Goal: Task Accomplishment & Management: Manage account settings

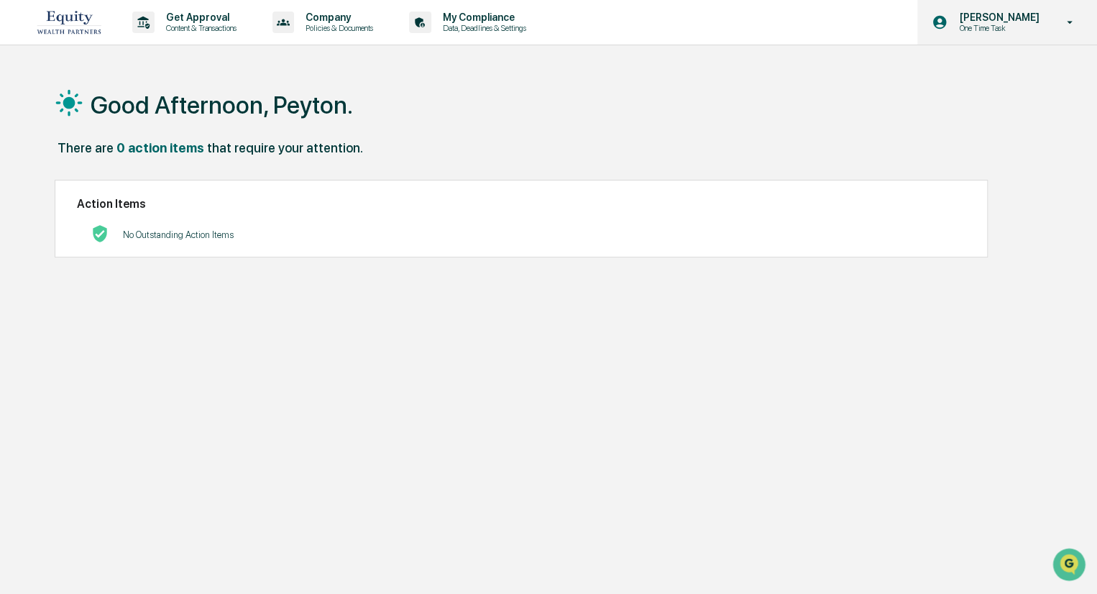
click at [1077, 27] on icon at bounding box center [1069, 23] width 25 height 14
click at [1049, 21] on div "Peyton Anderson One Time Task" at bounding box center [1007, 22] width 180 height 45
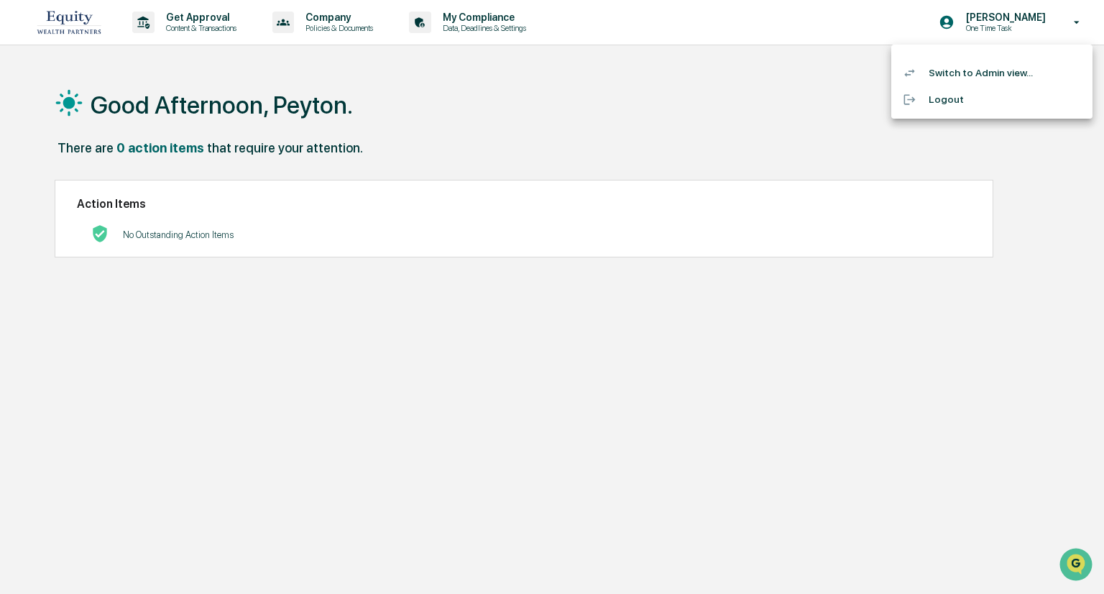
click at [977, 75] on li "Switch to Admin view..." at bounding box center [991, 73] width 201 height 27
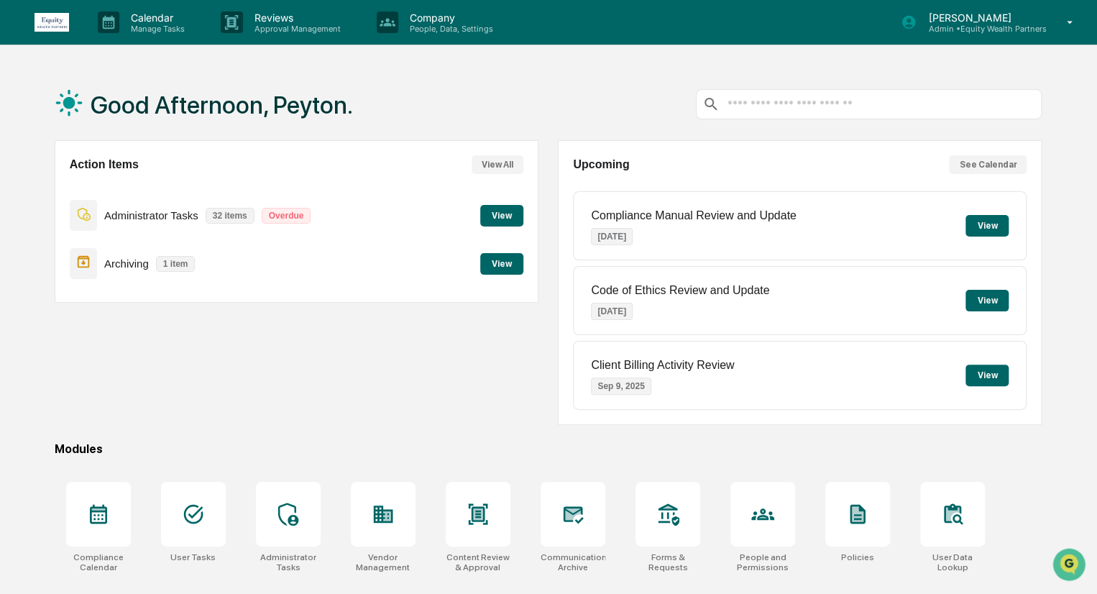
click at [494, 211] on button "View" at bounding box center [501, 216] width 43 height 22
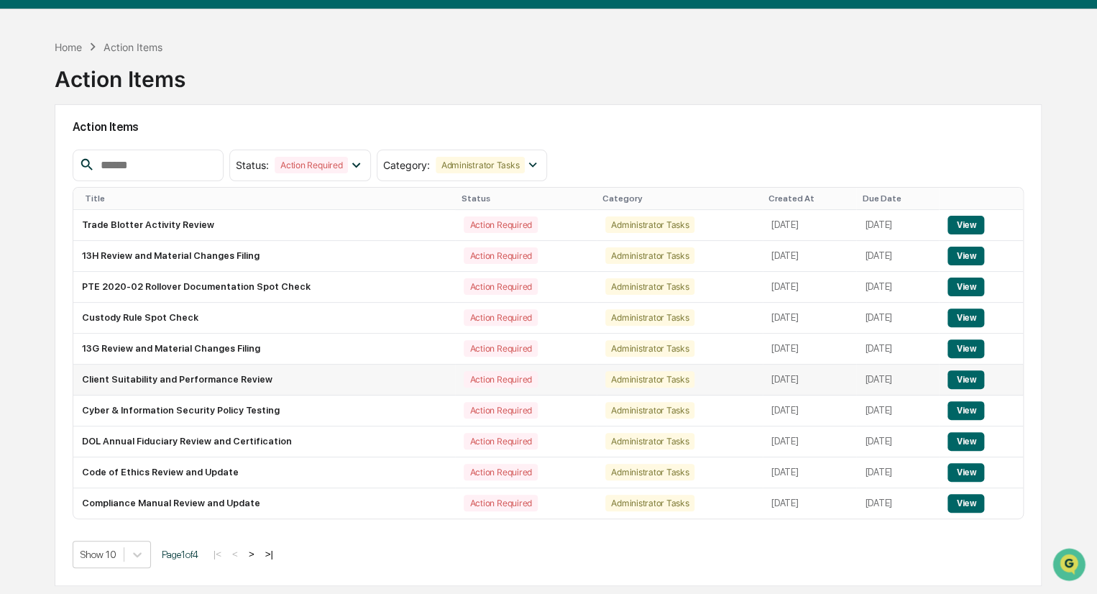
scroll to position [68, 0]
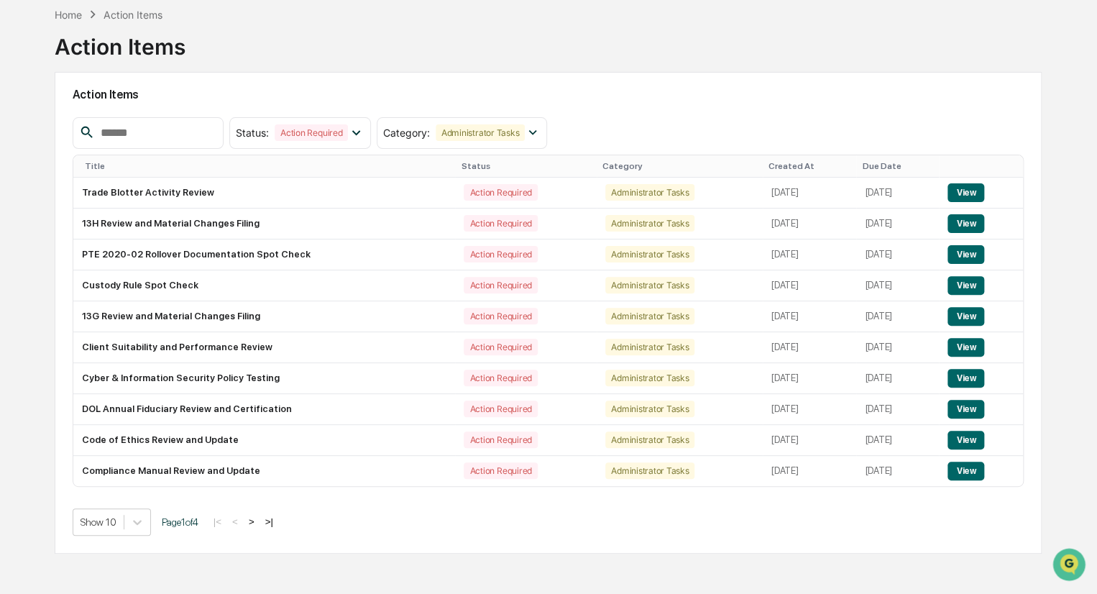
click at [273, 520] on button ">|" at bounding box center [269, 521] width 17 height 12
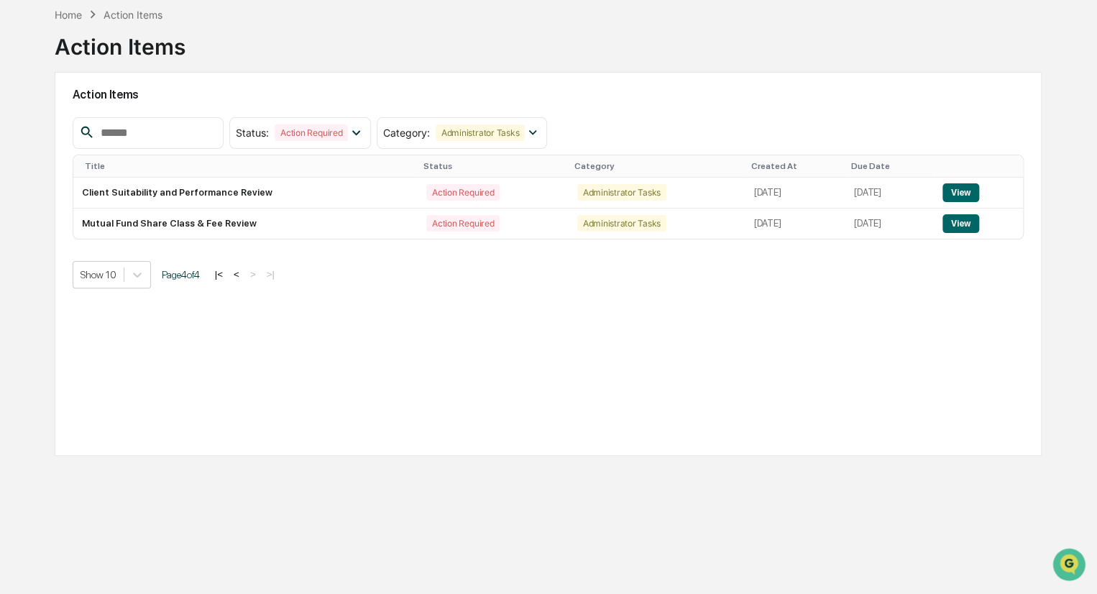
click at [227, 277] on button "|<" at bounding box center [219, 274] width 17 height 12
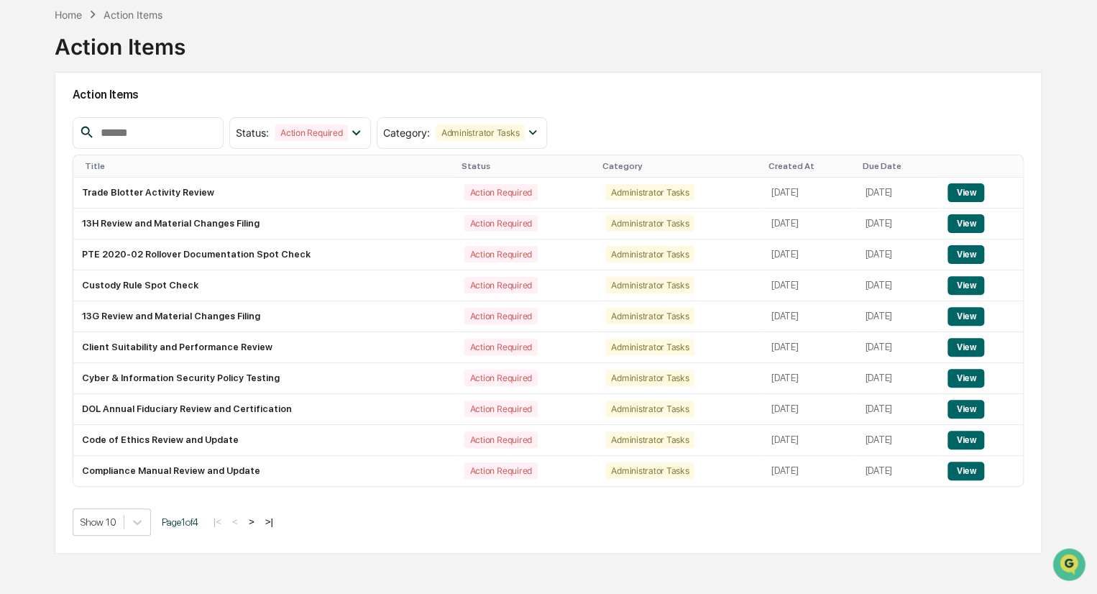
click at [257, 522] on button ">" at bounding box center [251, 521] width 14 height 12
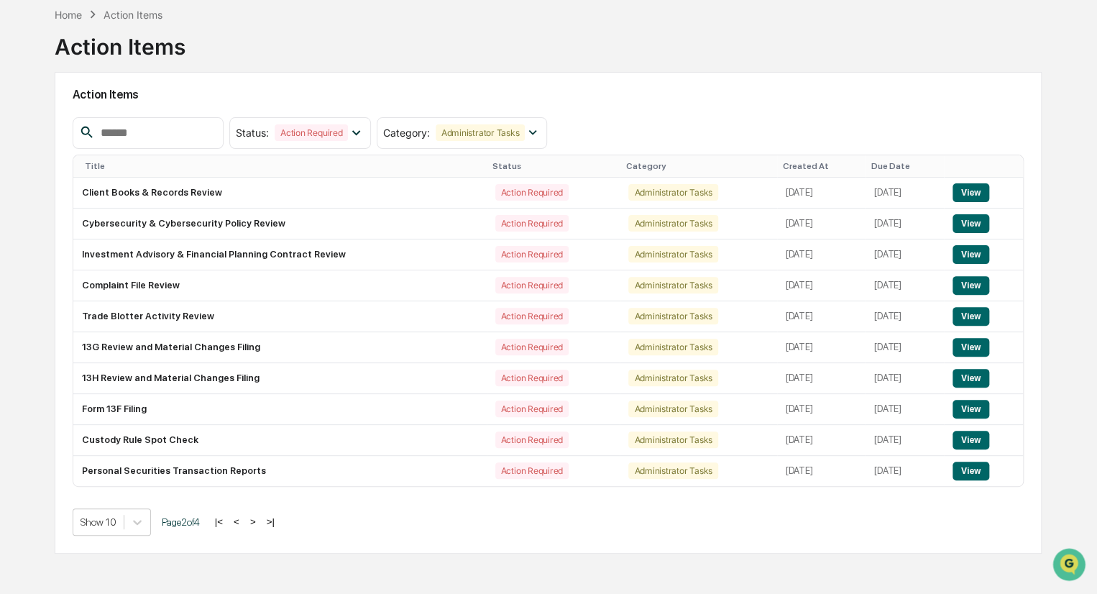
click at [257, 521] on button ">" at bounding box center [253, 521] width 14 height 12
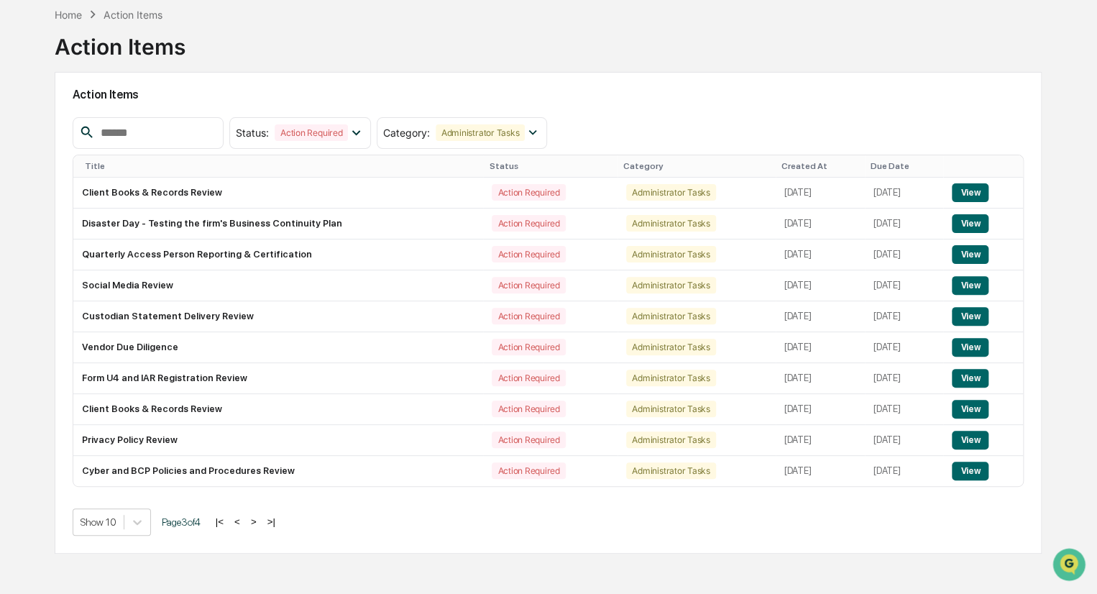
click at [244, 521] on button "<" at bounding box center [237, 521] width 14 height 12
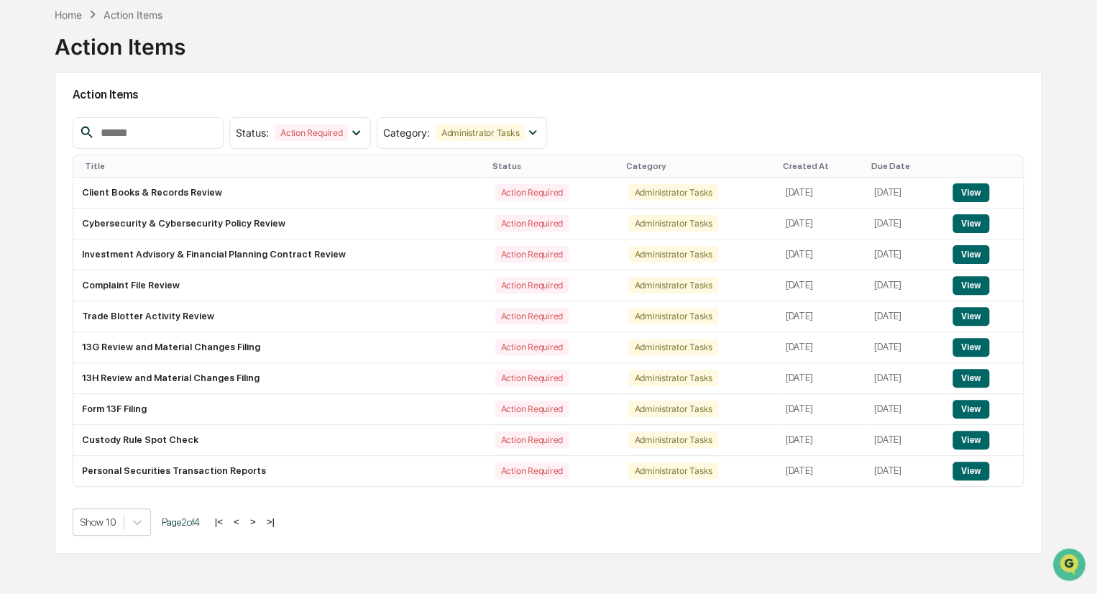
click at [244, 521] on button "<" at bounding box center [236, 521] width 14 height 12
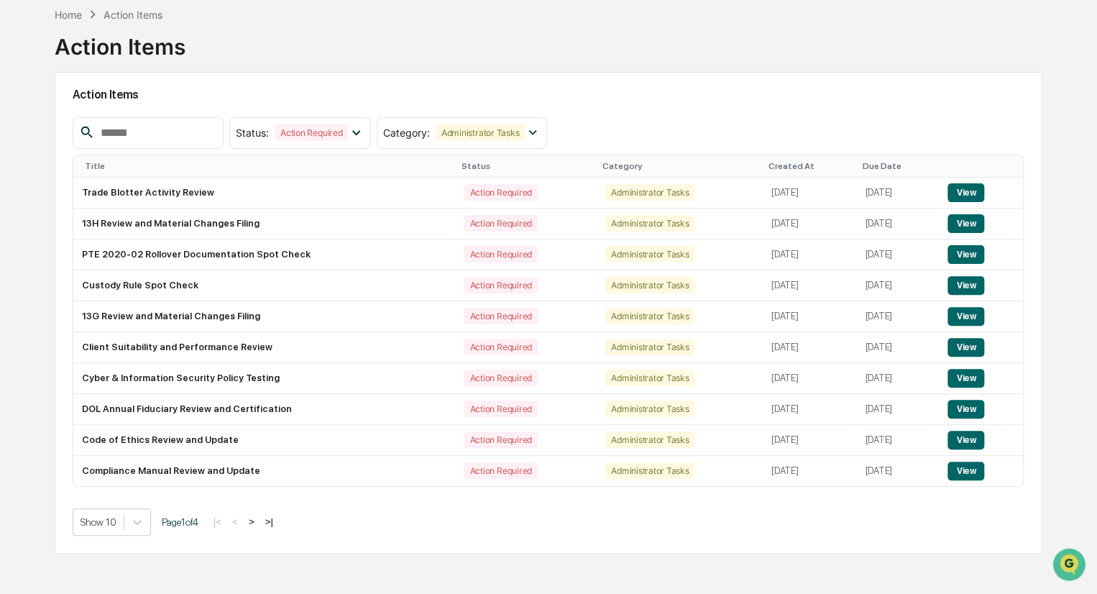
click at [126, 124] on div at bounding box center [148, 133] width 151 height 32
click at [129, 124] on input "text" at bounding box center [156, 133] width 122 height 19
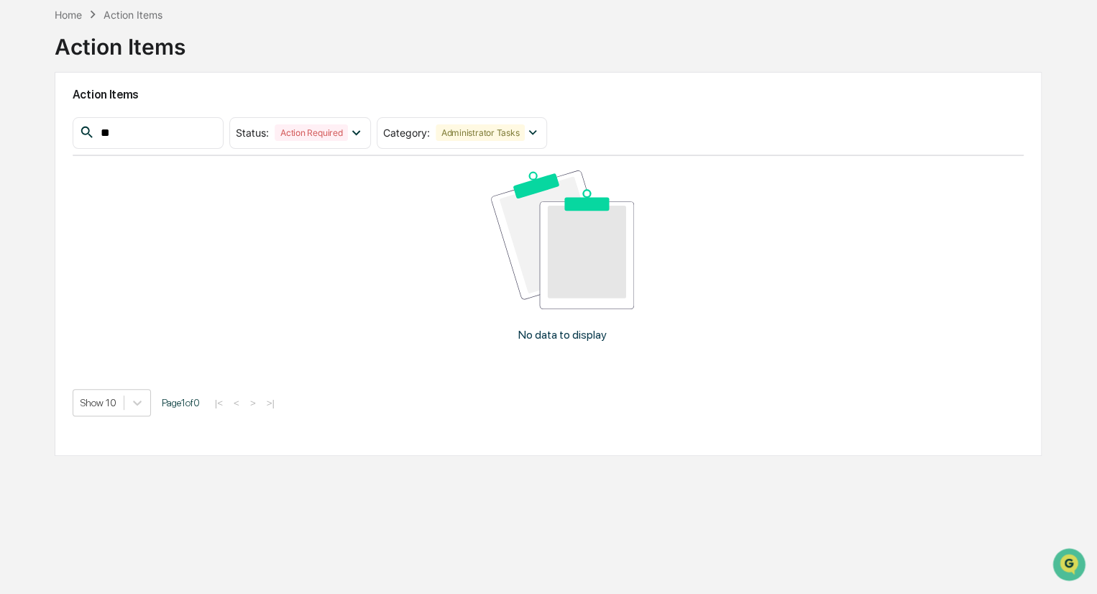
type input "*"
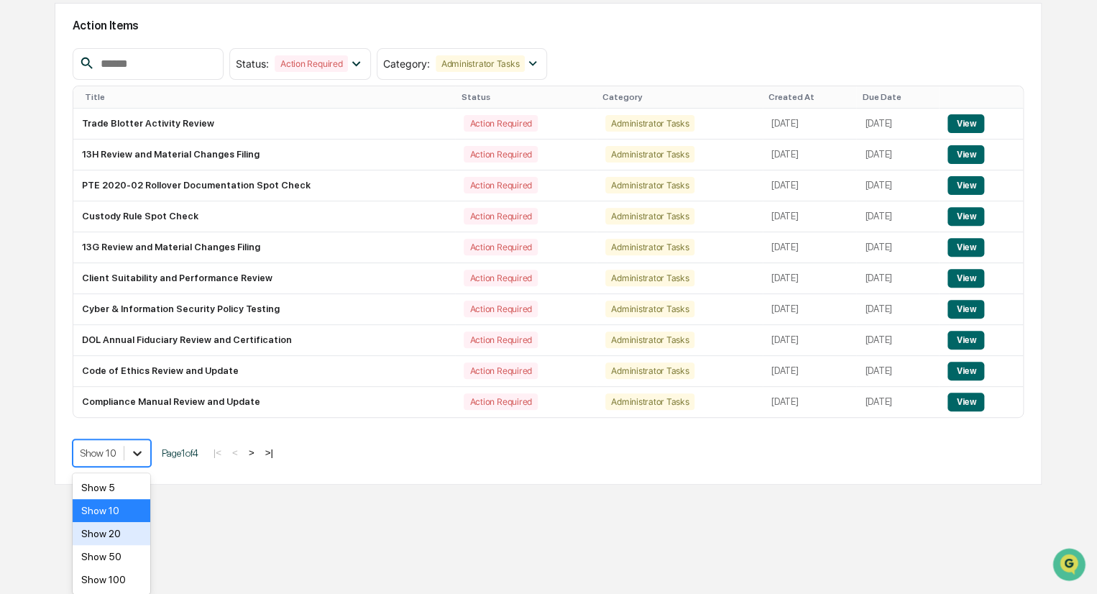
click at [142, 524] on body "Calendar Manage Tasks Reviews Approval Management Company People, Data, Setting…" at bounding box center [548, 194] width 1097 height 662
click at [109, 571] on div "Show 100" at bounding box center [112, 579] width 78 height 23
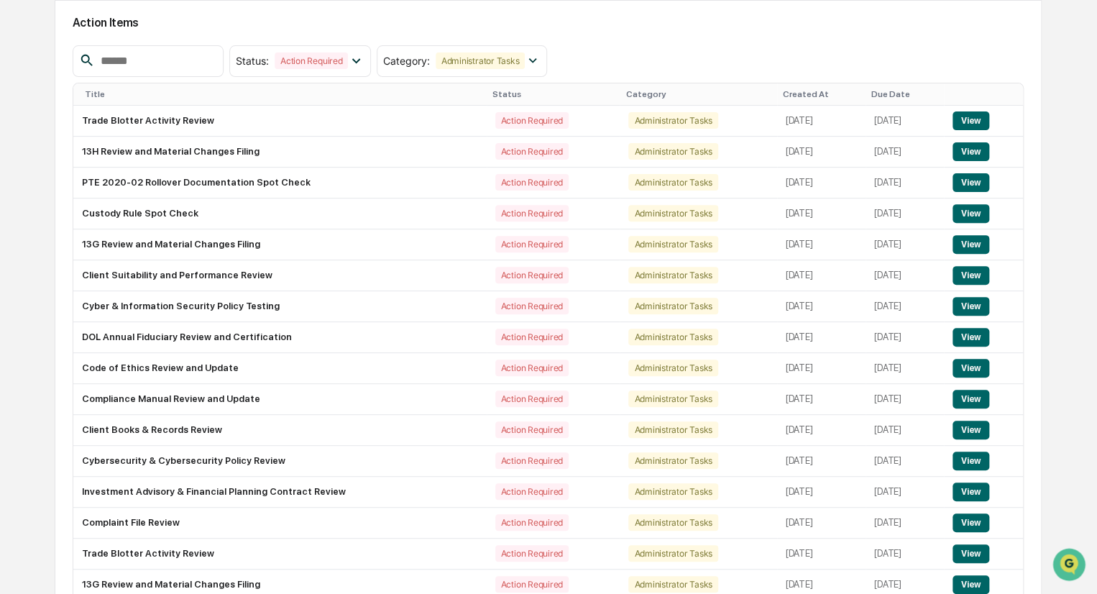
scroll to position [712, 0]
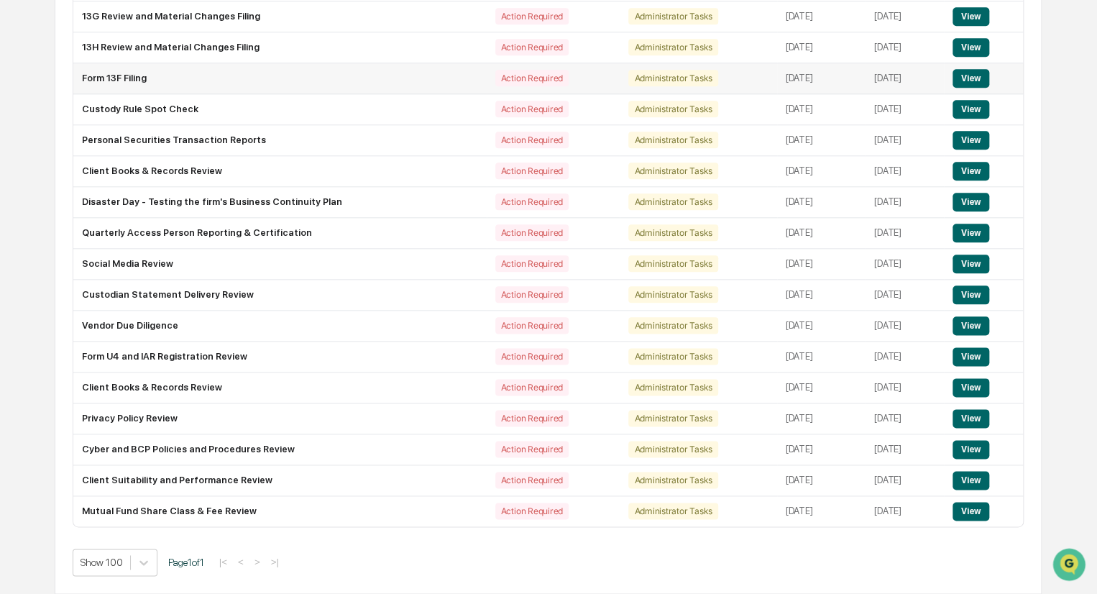
click at [383, 63] on td "Form 13F Filing" at bounding box center [279, 78] width 413 height 31
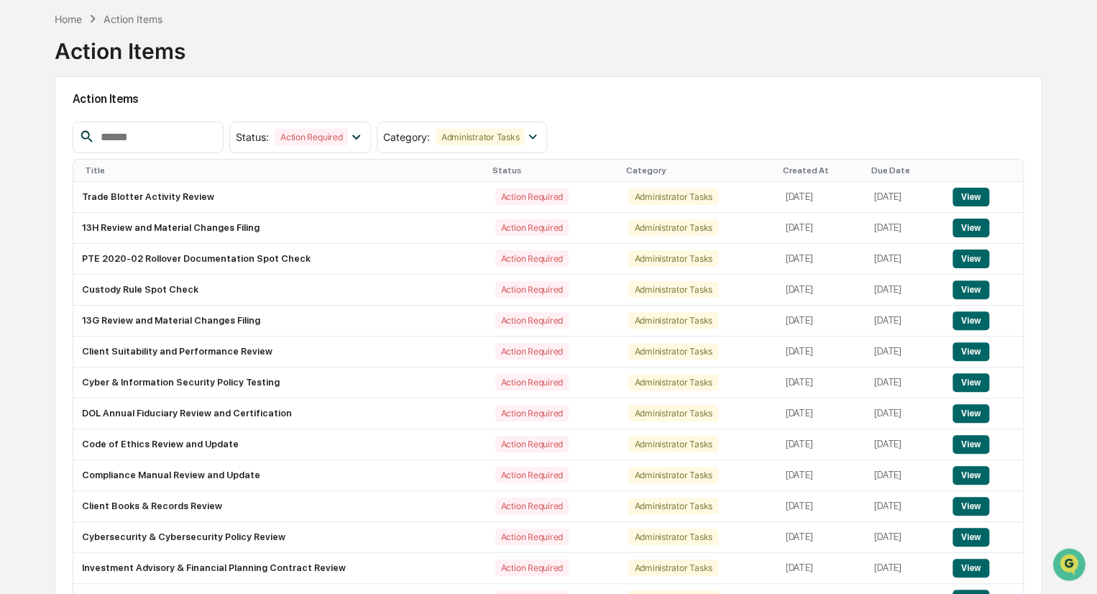
scroll to position [0, 0]
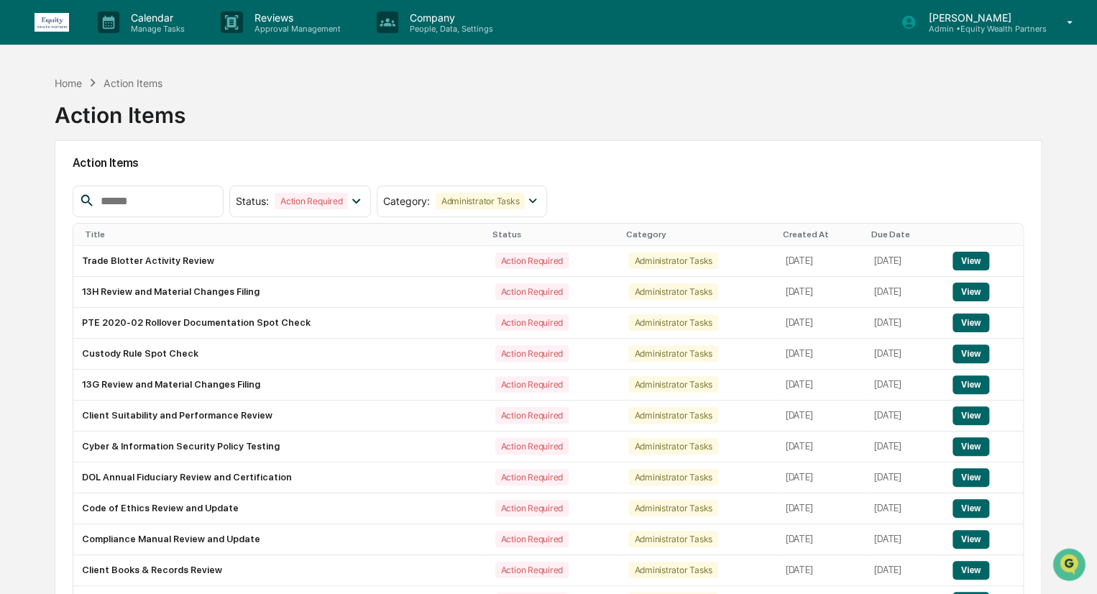
click at [178, 203] on input "text" at bounding box center [156, 201] width 122 height 19
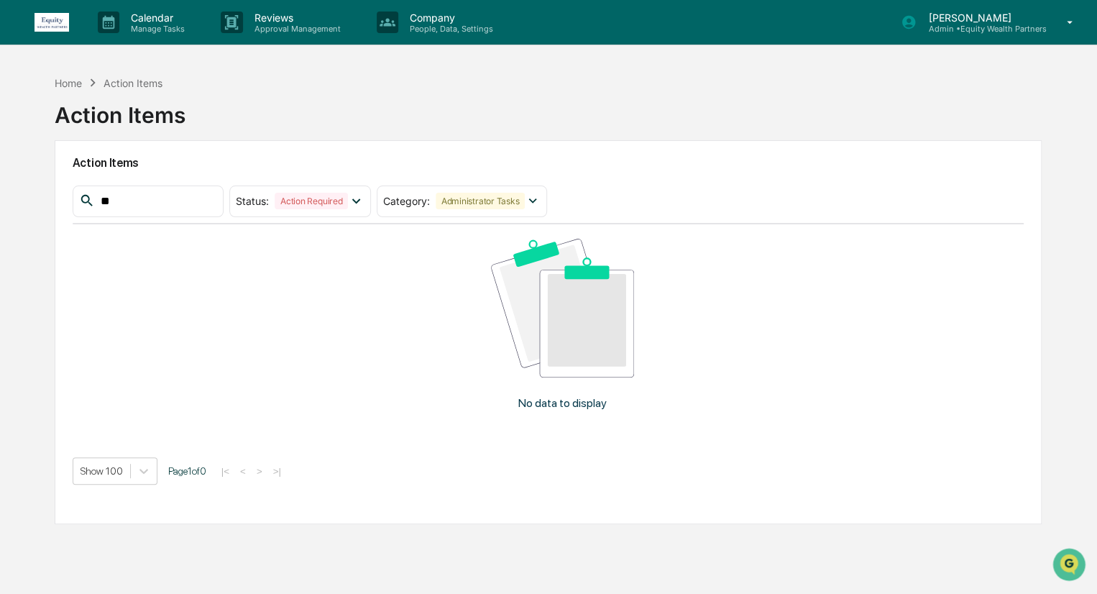
type input "*"
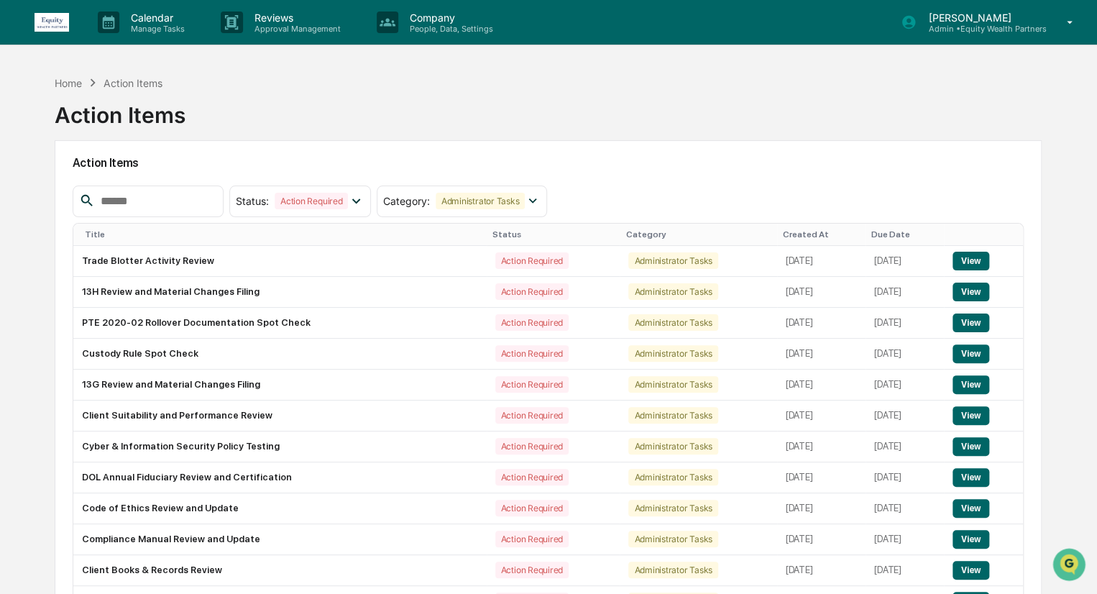
click at [152, 205] on input "text" at bounding box center [156, 201] width 122 height 19
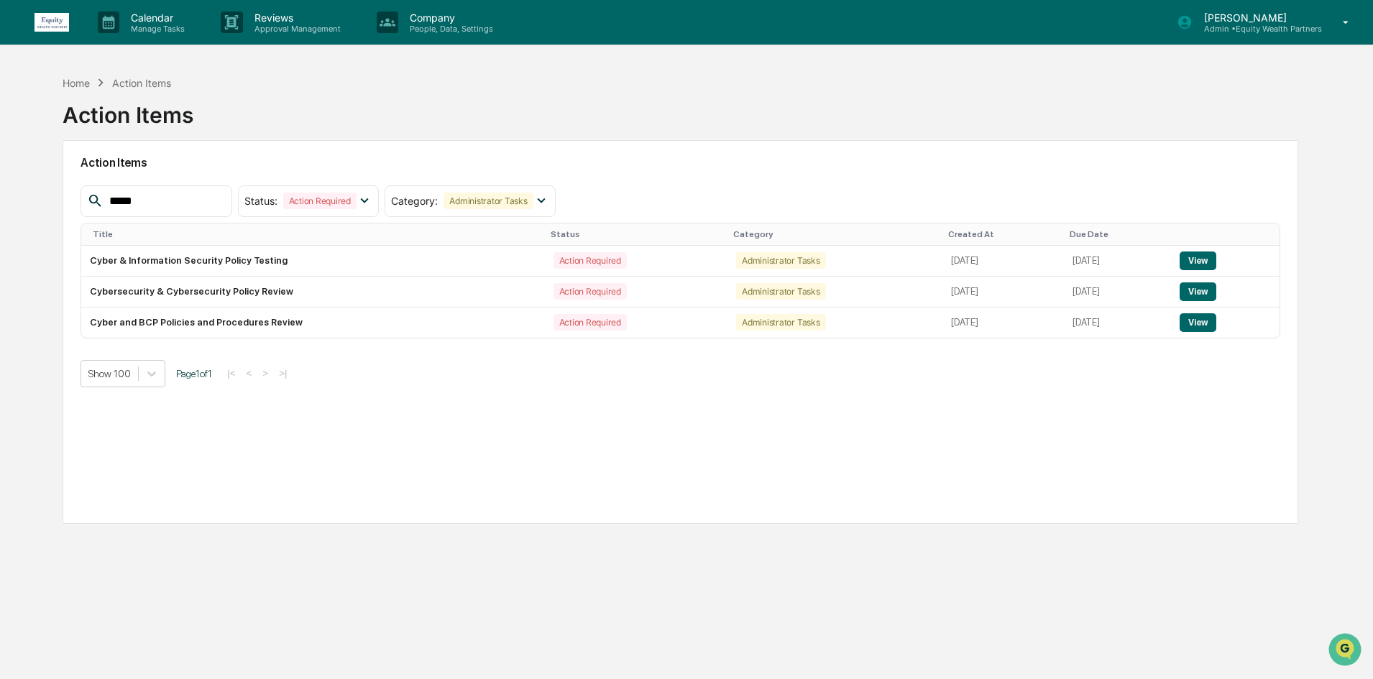
type input "*****"
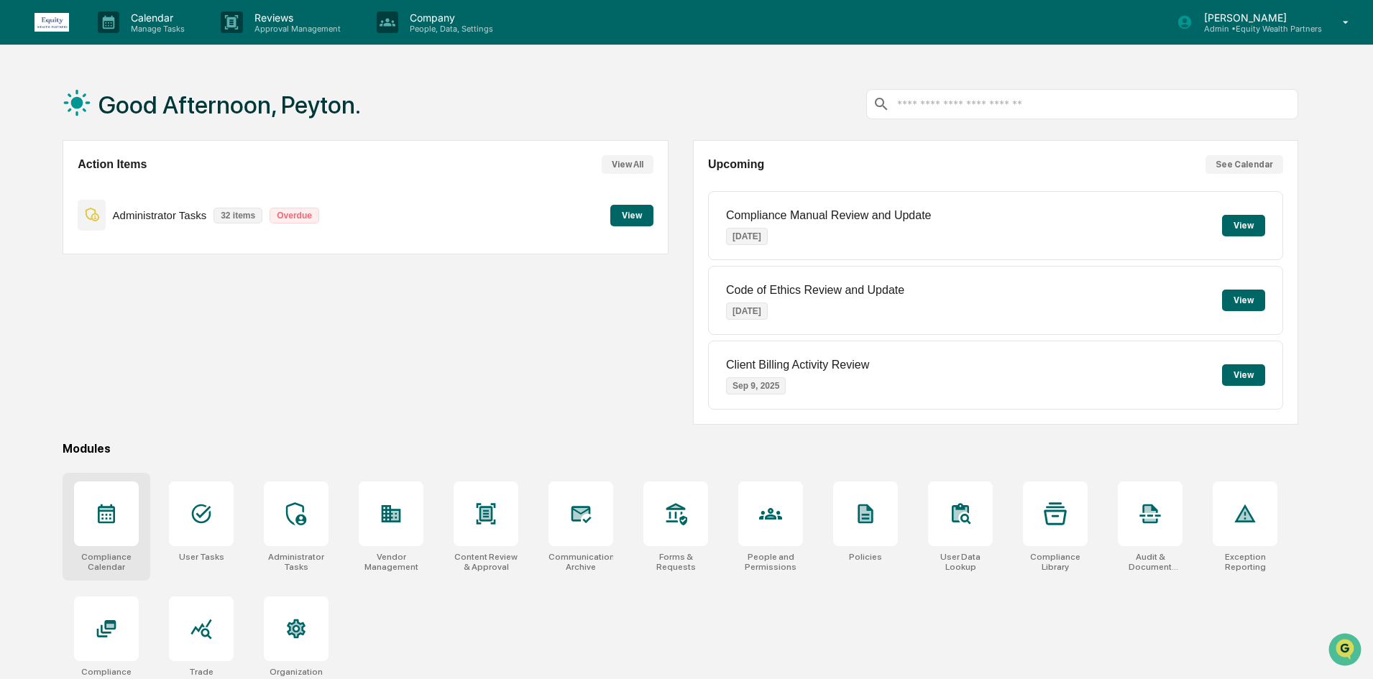
click at [109, 500] on div at bounding box center [106, 514] width 65 height 65
click at [161, 28] on p "Manage Tasks" at bounding box center [155, 29] width 73 height 10
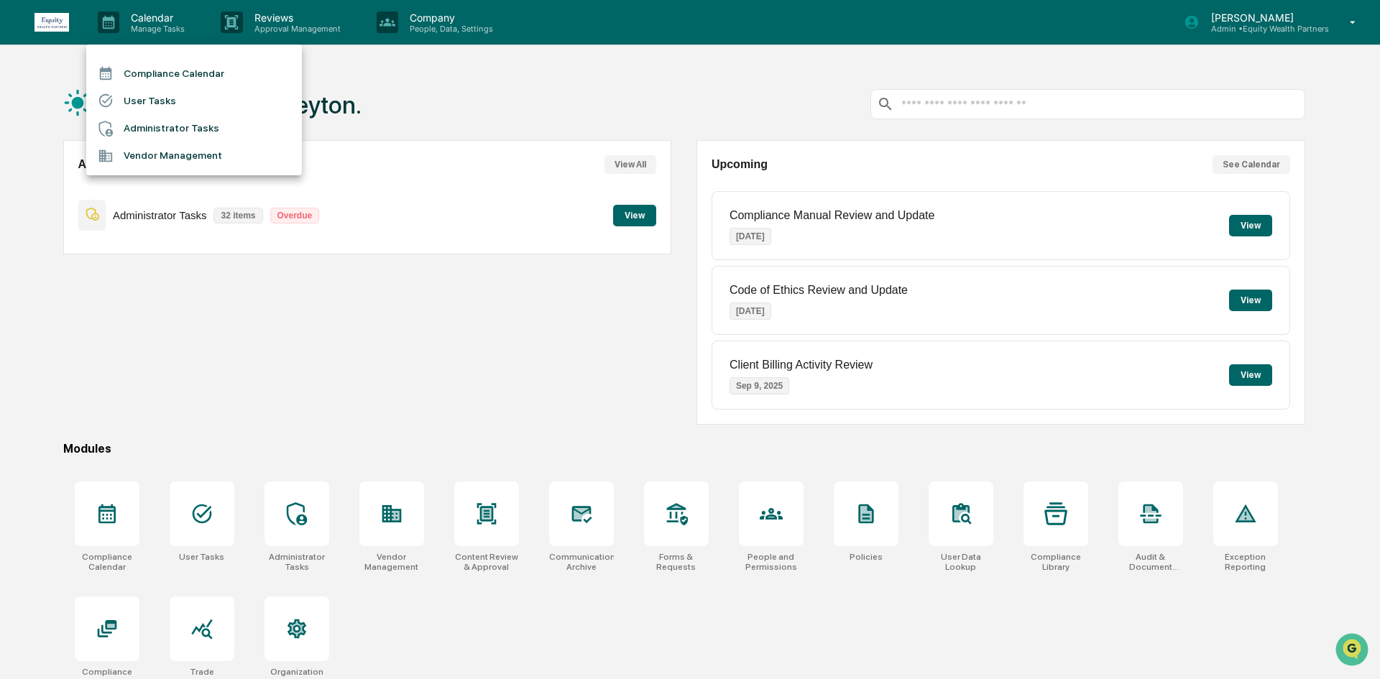
click at [178, 129] on li "Administrator Tasks" at bounding box center [194, 128] width 216 height 27
